Goal: Check status: Check status

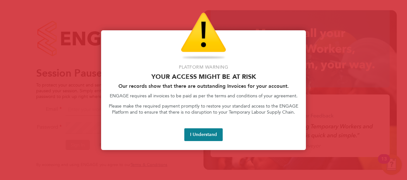
click at [216, 130] on button "I Understand" at bounding box center [203, 135] width 38 height 13
click at [202, 135] on button "I Understand" at bounding box center [203, 135] width 38 height 13
click at [196, 125] on div "Platform Warning Your access might be at risk Our records show that there are o…" at bounding box center [203, 90] width 205 height 120
click at [197, 128] on div "Platform Warning Your access might be at risk Our records show that there are o…" at bounding box center [203, 90] width 205 height 120
click at [200, 136] on button "I Understand" at bounding box center [203, 135] width 38 height 13
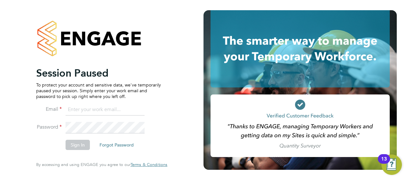
click at [116, 116] on input at bounding box center [105, 110] width 79 height 12
type input "[PERSON_NAME][EMAIL_ADDRESS][PERSON_NAME][PERSON_NAME][DOMAIN_NAME]"
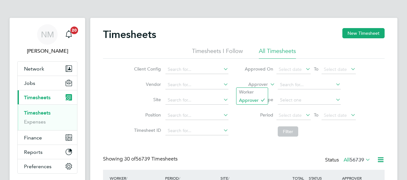
click at [261, 83] on label "Approver" at bounding box center [253, 85] width 29 height 6
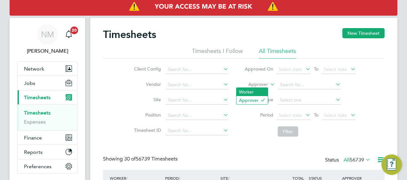
click at [257, 89] on li "Worker" at bounding box center [251, 92] width 31 height 8
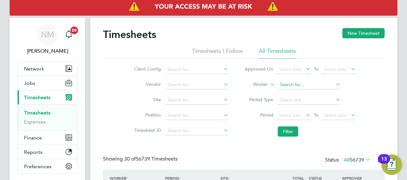
click at [283, 84] on input at bounding box center [309, 85] width 63 height 9
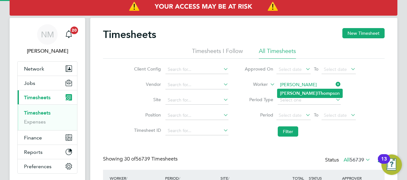
click at [318, 91] on b "Thomp" at bounding box center [325, 93] width 15 height 5
type input "Russell Thompson"
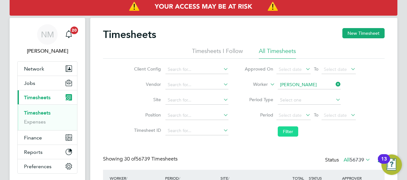
click at [285, 127] on button "Filter" at bounding box center [288, 132] width 20 height 10
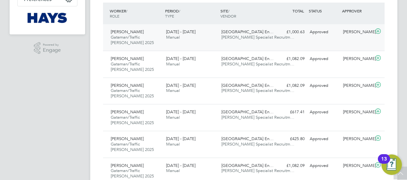
click at [311, 26] on div "Russell Thompson Gateman/Traffic Marshall 2025 16 - 22 Aug 2025 16 - 22 Aug 202…" at bounding box center [243, 37] width 281 height 27
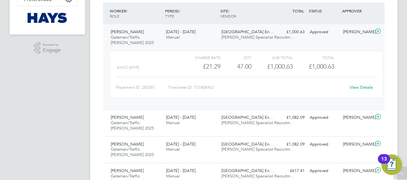
click at [357, 87] on link "View Details" at bounding box center [361, 87] width 23 height 5
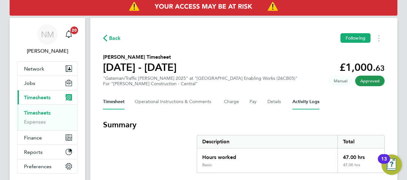
click at [301, 100] on Logs-tab "Activity Logs" at bounding box center [305, 101] width 27 height 15
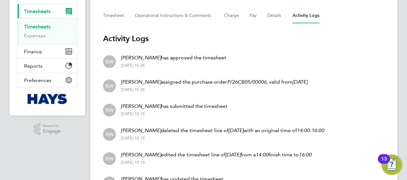
scroll to position [87, 0]
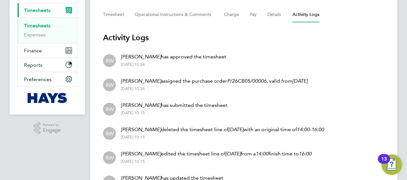
click at [257, 127] on p "Ryan Williams deleted the timesheet line of 22 Aug with an original time of 14:…" at bounding box center [222, 130] width 203 height 8
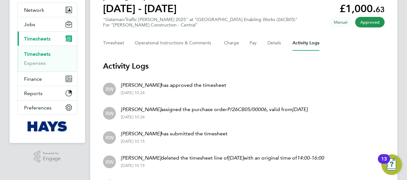
scroll to position [57, 0]
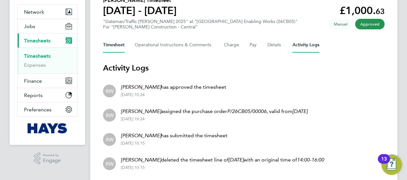
click at [113, 48] on button "Timesheet" at bounding box center [113, 44] width 21 height 15
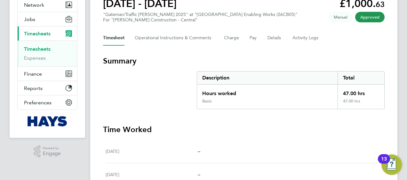
scroll to position [63, 0]
